Goal: Task Accomplishment & Management: Use online tool/utility

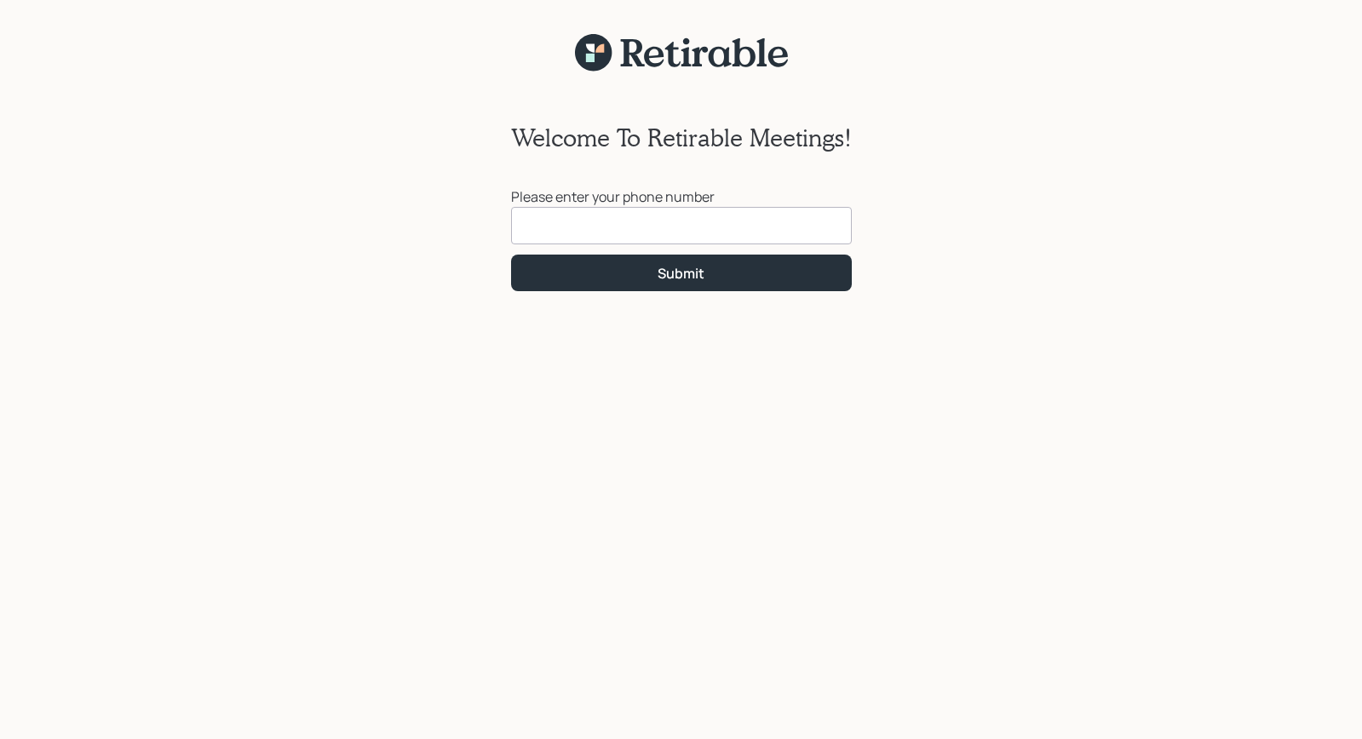
click at [651, 227] on input at bounding box center [681, 225] width 341 height 37
type input "[PHONE_NUMBER]"
click button "Submit" at bounding box center [681, 273] width 341 height 37
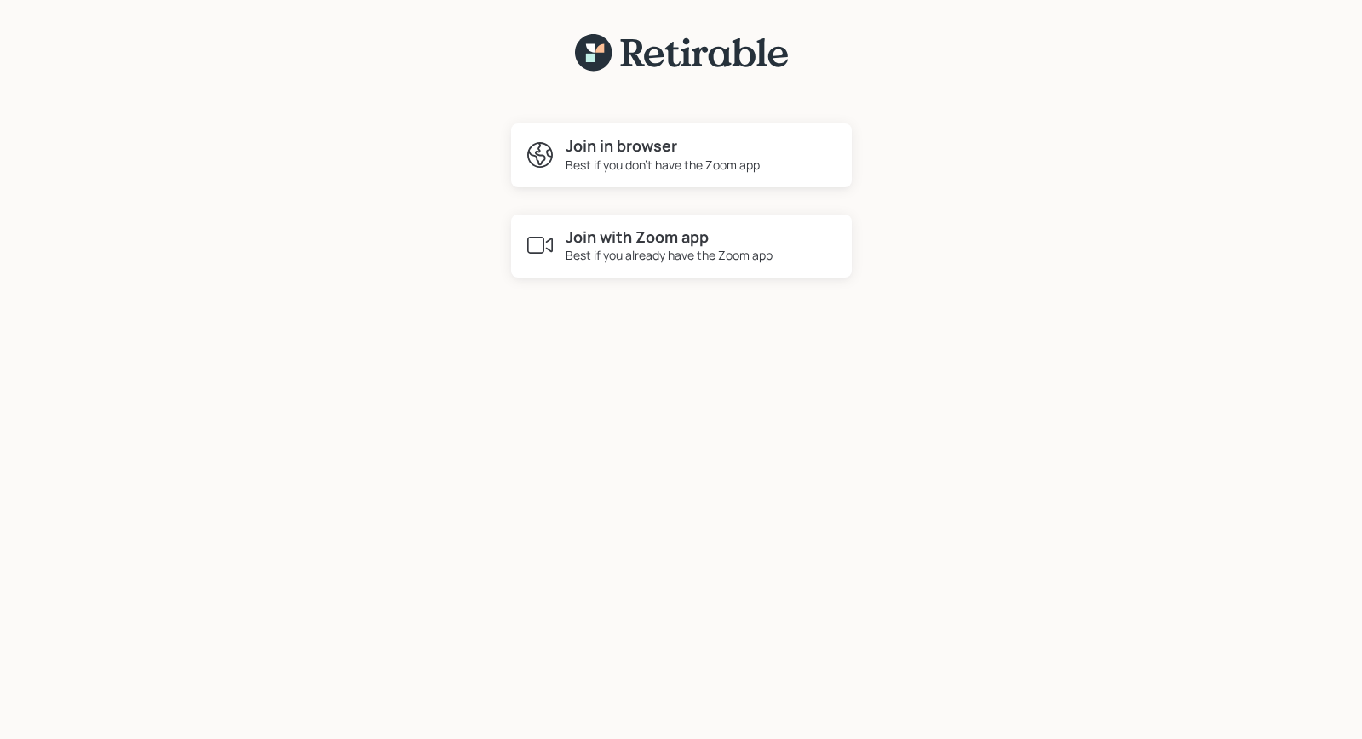
click at [634, 239] on h4 "Join with Zoom app" at bounding box center [668, 237] width 207 height 19
